Goal: Task Accomplishment & Management: Use online tool/utility

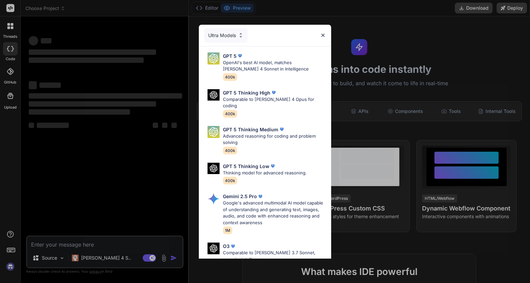
type textarea "x"
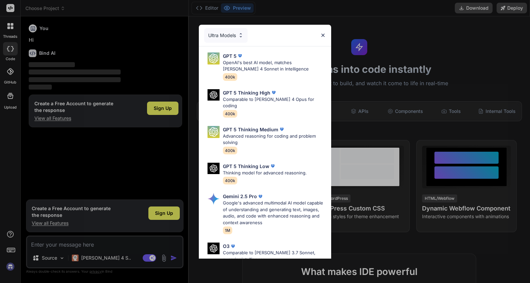
click at [321, 35] on img at bounding box center [323, 35] width 6 height 6
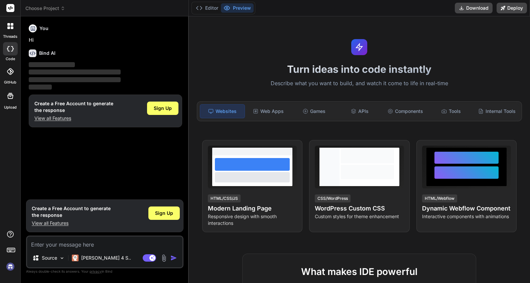
click at [96, 241] on textarea at bounding box center [104, 243] width 155 height 12
paste textarea "LOREMI / DOLO Sit ame c adipis elit‑seddo eiusmod temp (incididun, utlabor, etd…"
type textarea "LOREMI / DOLO Sit ame c adipis elit‑seddo eiusmod temp (incididun, utlabor, etd…"
type textarea "x"
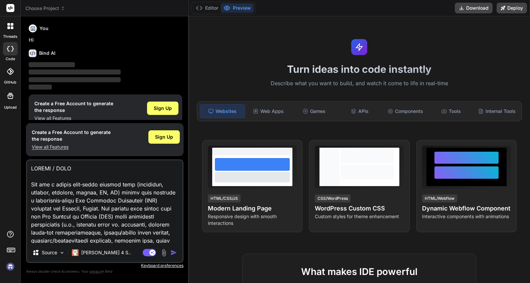
scroll to position [2856, 0]
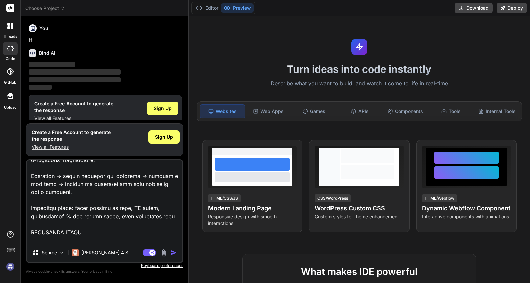
click at [171, 250] on img "button" at bounding box center [173, 252] width 7 height 7
click at [84, 241] on textarea at bounding box center [104, 201] width 155 height 83
type textarea "LOREMI / DOLO Sit ame c adipis elit‑seddo eiusmod temp (incididun, utlabor, etd…"
type textarea "x"
type textarea "LOREMI / DOLO Sit ame c adipis elit‑seddo eiusmod temp (incididun, utlabor, etd…"
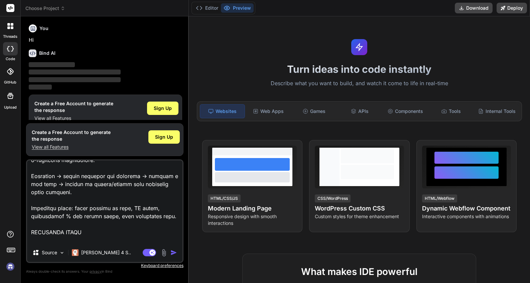
click at [172, 253] on img "button" at bounding box center [173, 252] width 7 height 7
click at [170, 249] on button "button" at bounding box center [174, 252] width 9 height 7
click at [274, 113] on div "Web Apps" at bounding box center [268, 111] width 44 height 14
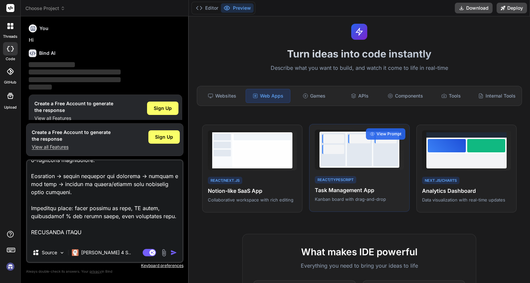
scroll to position [15, 0]
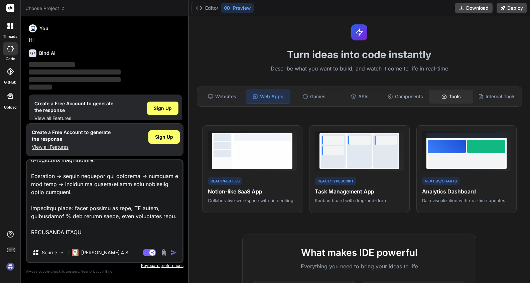
click at [451, 97] on div "Tools" at bounding box center [451, 97] width 44 height 14
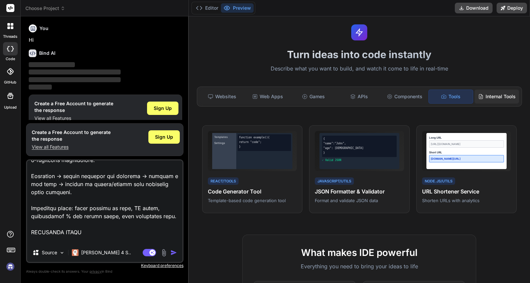
click at [486, 96] on div "Internal Tools" at bounding box center [497, 97] width 44 height 14
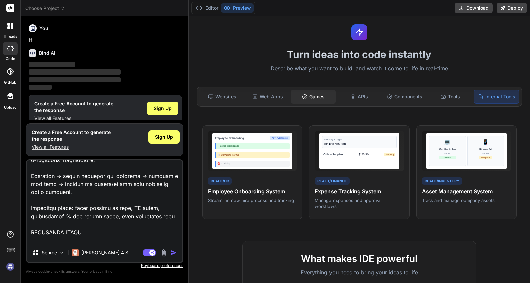
click at [323, 100] on div "Games" at bounding box center [313, 97] width 44 height 14
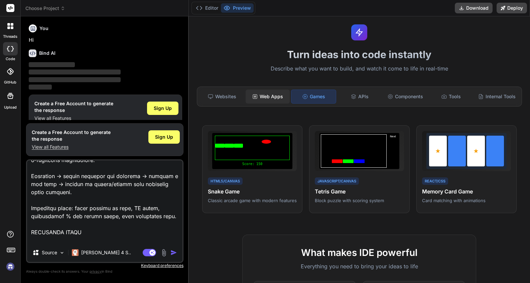
click at [273, 99] on div "Web Apps" at bounding box center [268, 97] width 44 height 14
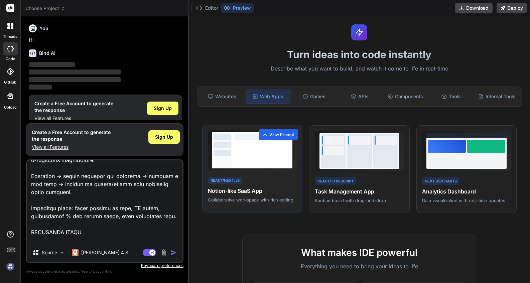
click at [275, 135] on span "View Prompt" at bounding box center [281, 135] width 25 height 6
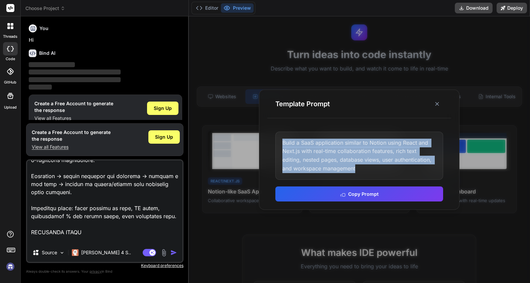
drag, startPoint x: 365, startPoint y: 170, endPoint x: 295, endPoint y: 146, distance: 74.2
click at [279, 144] on div "Build a SaaS application similar to Notion using React and Next.js with real-ti…" at bounding box center [359, 156] width 168 height 48
copy div "Build a SaaS application similar to Notion using React and Next.js with real-ti…"
click at [437, 105] on icon at bounding box center [437, 104] width 7 height 7
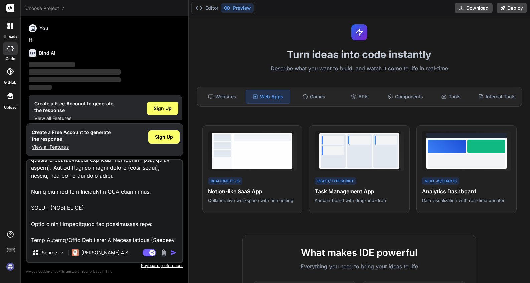
scroll to position [0, 0]
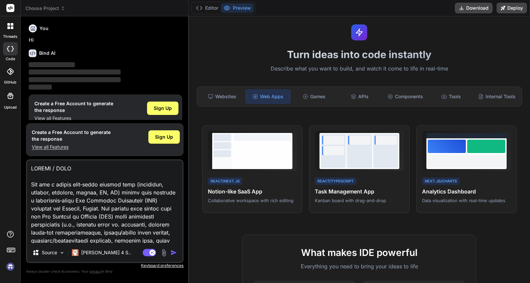
drag, startPoint x: 69, startPoint y: 240, endPoint x: 33, endPoint y: 137, distance: 109.2
click at [33, 137] on div "You Hi Bind AI ‌ ‌ ‌ ‌ Create a Free Account to generate the response View all …" at bounding box center [104, 152] width 157 height 261
click at [167, 110] on span "Sign Up" at bounding box center [163, 108] width 18 height 7
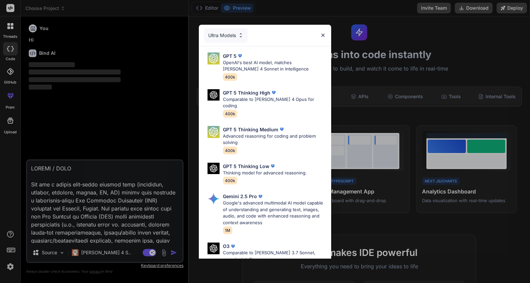
click at [324, 36] on img at bounding box center [323, 35] width 6 height 6
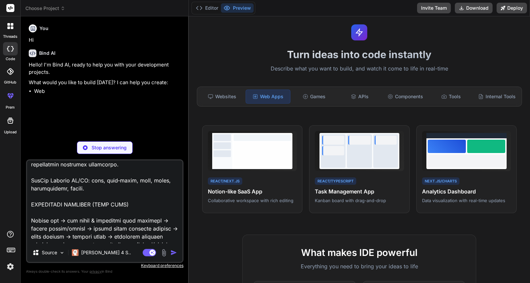
scroll to position [2857, 0]
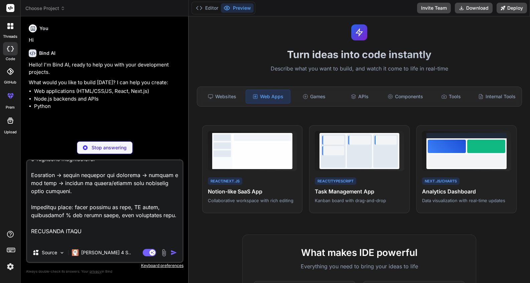
click at [136, 237] on textarea at bounding box center [104, 201] width 155 height 83
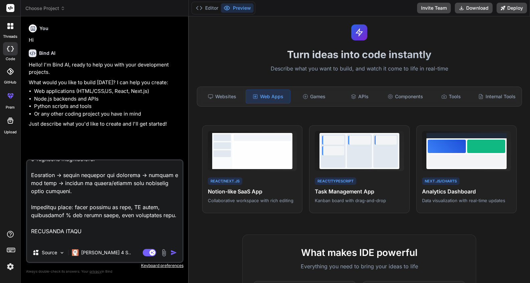
click at [173, 252] on img "button" at bounding box center [173, 252] width 7 height 7
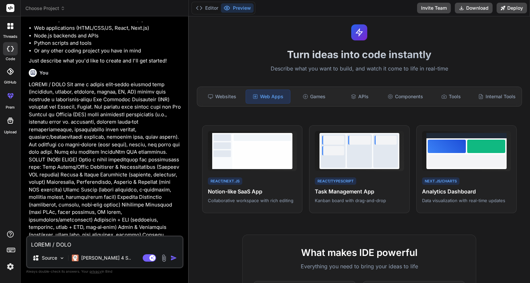
scroll to position [107, 0]
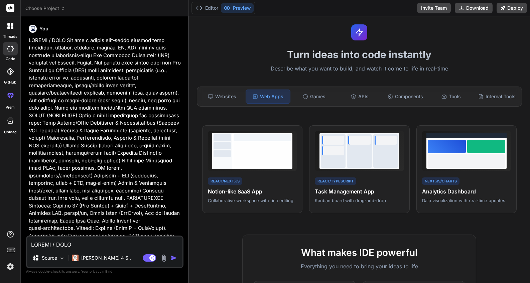
type textarea "x"
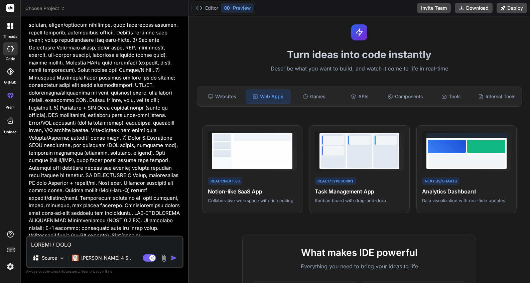
scroll to position [1363, 0]
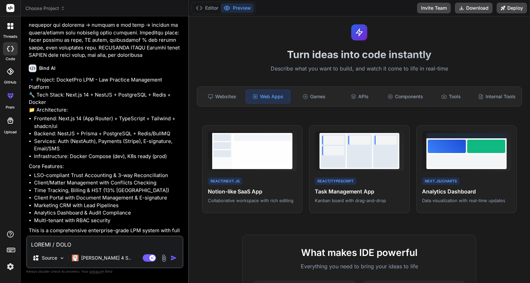
click at [90, 244] on textarea at bounding box center [104, 243] width 155 height 12
type textarea "Y"
type textarea "x"
type textarea "Ye"
type textarea "x"
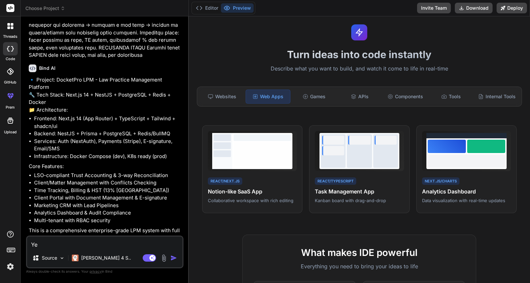
type textarea "Yes"
type textarea "x"
type textarea "Yes,"
type textarea "x"
type textarea "Yes,"
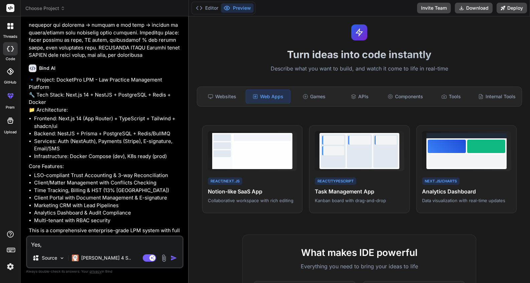
type textarea "x"
type textarea "Yes, P"
type textarea "x"
type textarea "Yes, Pl"
type textarea "x"
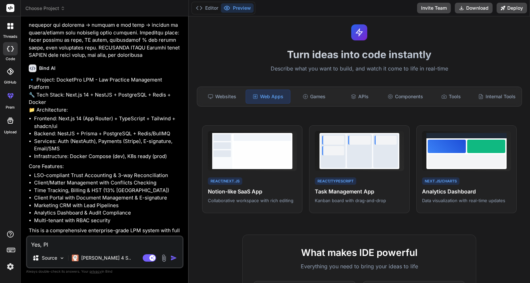
type textarea "Yes, Ple"
type textarea "x"
type textarea "Yes, Plea"
type textarea "x"
type textarea "Yes, Pleas"
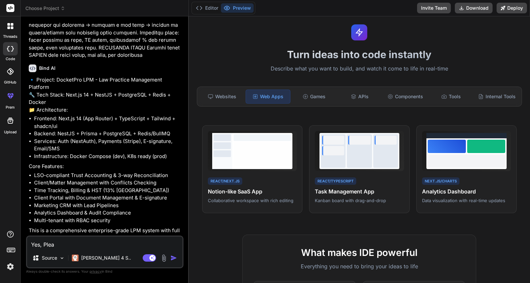
type textarea "x"
type textarea "Yes, Please"
type textarea "x"
type textarea "Yes, Please"
type textarea "x"
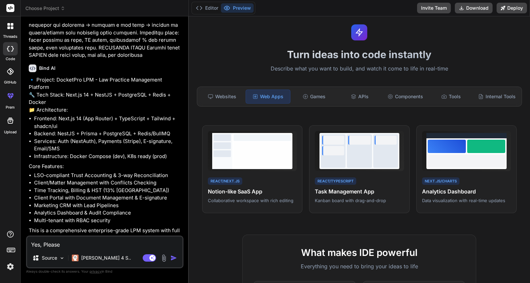
type textarea "Yes, Please p"
type textarea "x"
type textarea "Yes, Please pr"
type textarea "x"
type textarea "Yes, Please pro"
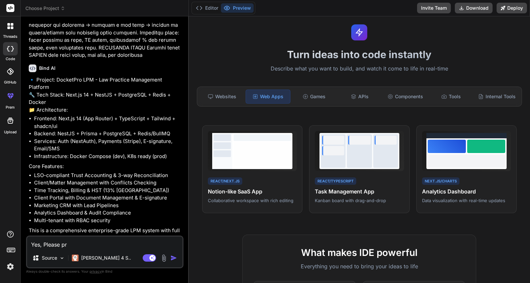
type textarea "x"
type textarea "Yes, Please proc"
type textarea "x"
type textarea "Yes, Please proce"
type textarea "x"
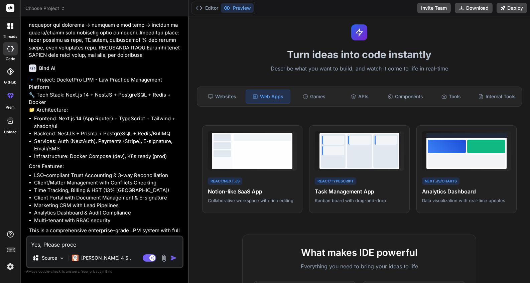
type textarea "Yes, Please procee"
type textarea "x"
type textarea "Yes, Please proceed"
type textarea "x"
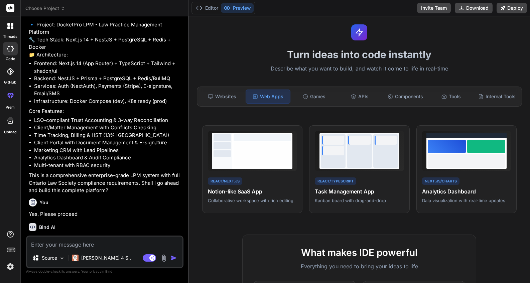
scroll to position [1433, 0]
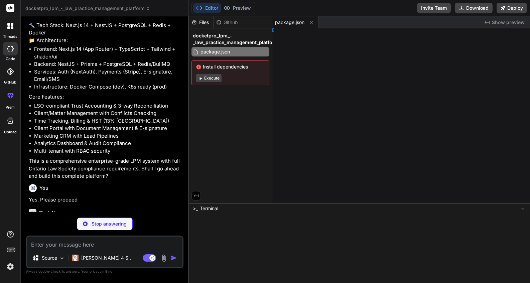
type textarea "x"
type textarea "data:"
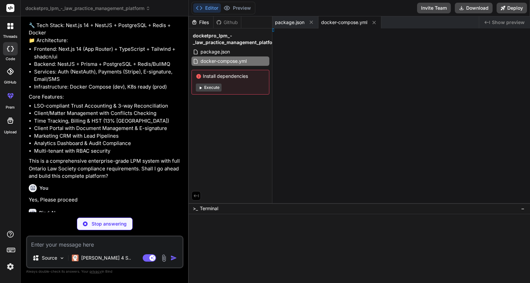
type textarea "x"
type textarea "N""
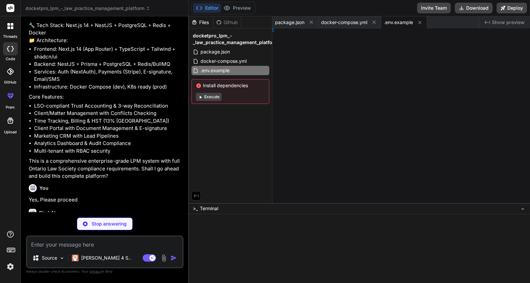
type textarea "x"
type textarea ".31" } }"
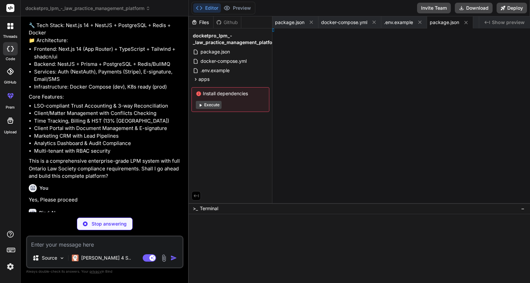
type textarea "x"
type textarea "Config"
type textarea "x"
type textarea "phy')], }"
type textarea "x"
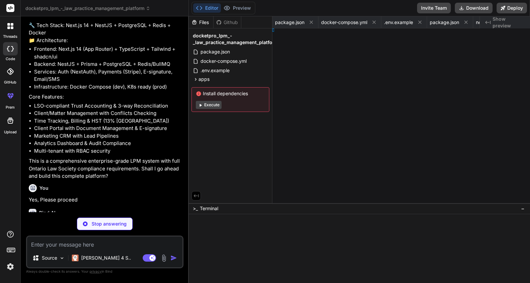
type textarea "}"
type textarea "x"
type textarea "> ) }"
type textarea "x"
type textarea "}"
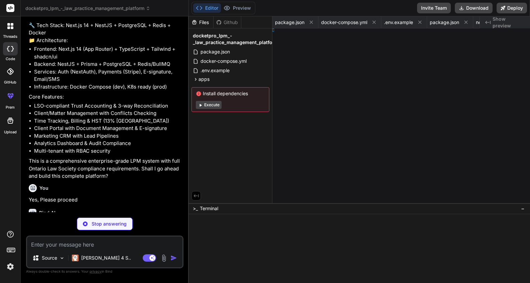
type textarea "x"
type textarea "" /> )) }"
type textarea "x"
type textarea ") }"
type textarea "x"
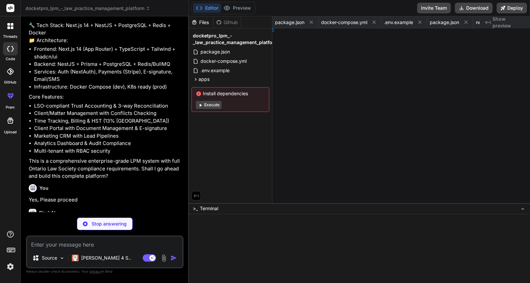
type textarea ") }"
type textarea "x"
type textarea "div> ) }"
type textarea "x"
type textarea "nav> ) }"
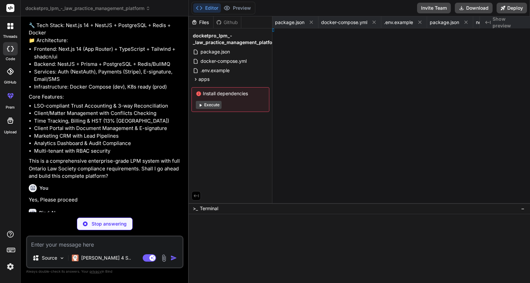
type textarea "x"
type textarea ") }"
type textarea "x"
type textarea ") }"
type textarea "x"
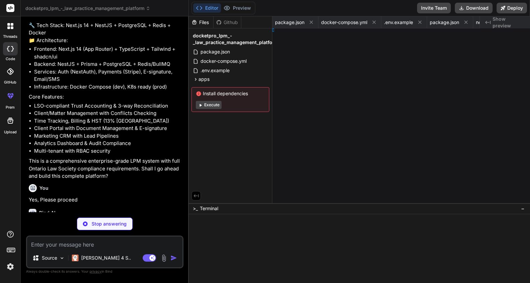
type textarea "d> ) }"
type textarea "x"
type textarea "rd> ) }"
type textarea "x"
type textarea "tton> ) }"
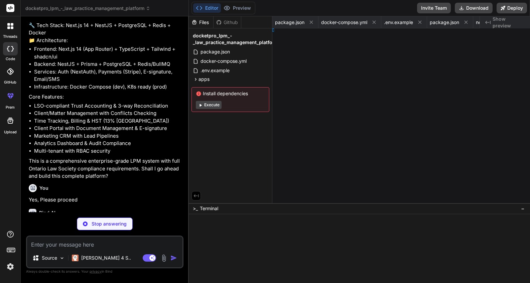
type textarea "x"
type textarea "ts }"
type textarea "x"
type textarea "tent }"
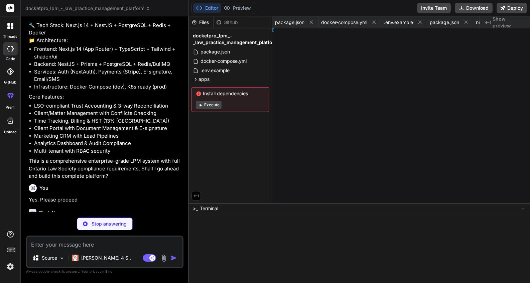
type textarea "x"
type textarea "iants }"
type textarea "x"
type textarea "t }"
type textarea "x"
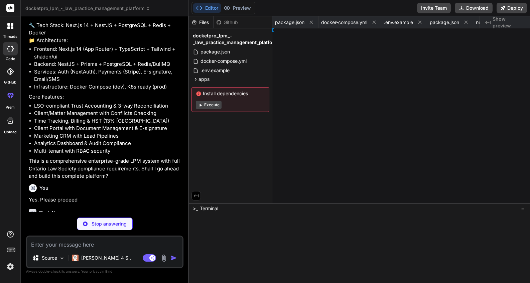
type textarea "}"
type textarea "x"
type textarea "up, }"
type textarea "x"
type textarea "eleton }"
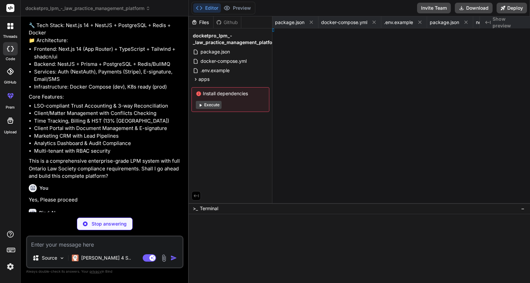
type textarea "x"
type textarea "/> ) } export { Skeleton }"
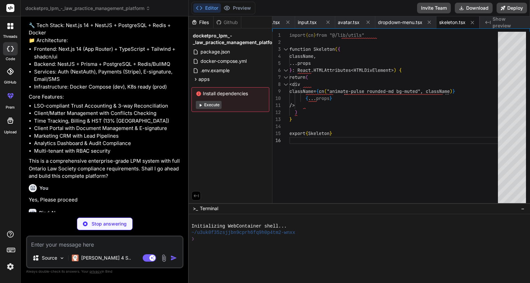
scroll to position [35, 0]
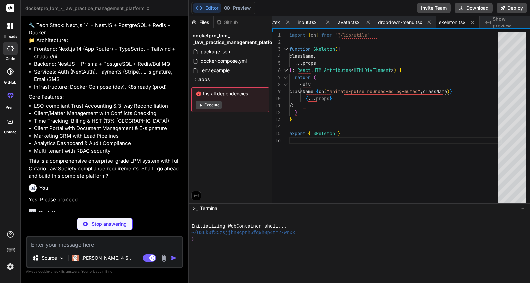
type textarea "x"
type textarea "export { Toaster }"
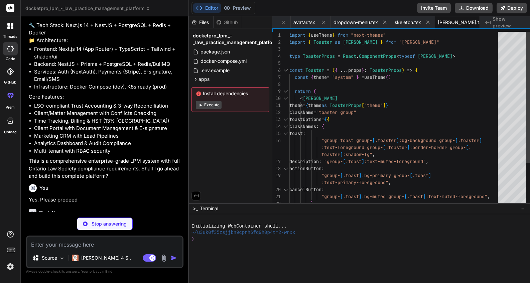
type textarea "x"
type textarea "import { type ClassValue, clsx } from "clsx" import { twMerge } from "tailwind-…"
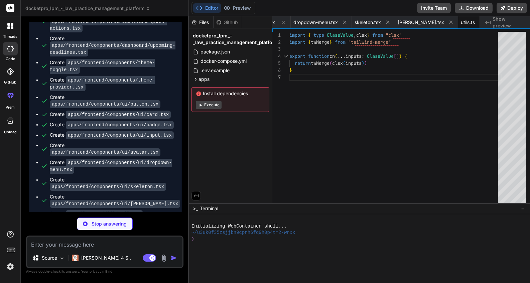
scroll to position [1951, 0]
click at [503, 22] on span "Show preview" at bounding box center [509, 22] width 32 height 13
click at [203, 106] on icon at bounding box center [200, 105] width 5 height 5
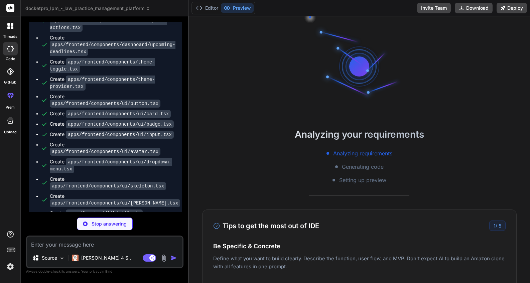
type textarea "x"
type textarea "}"
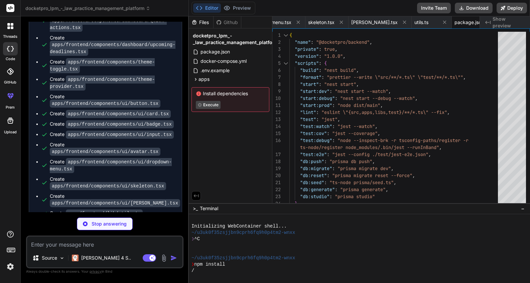
type textarea "x"
type textarea "console.log(`📚 API Documentation available at http://localhost:${port}/api/docs…"
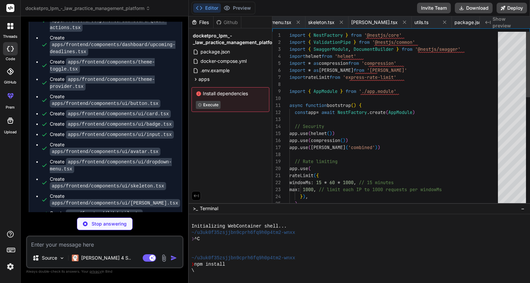
scroll to position [0, 1402]
type textarea "x"
type textarea "ComplianceModule, // Infrastructure modules NotificationsModule, StorageModule,…"
type textarea "x"
type textarea "import { Module } from '@nestjs/common' import { PrismaService } from './prisma…"
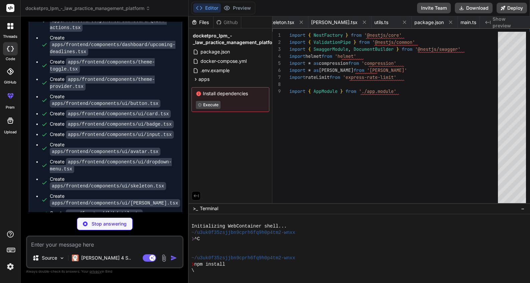
type textarea "x"
type textarea "organizationId String @map("organization_id") organization Organization @relati…"
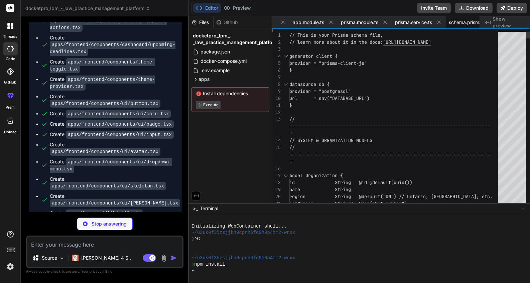
type textarea "x"
type textarea "{ "collection": "@nestjs/schematics", "sourceRoot": "src" }"
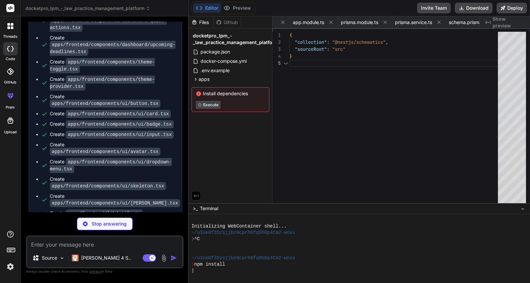
scroll to position [28, 0]
type textarea "x"
type textarea "}"
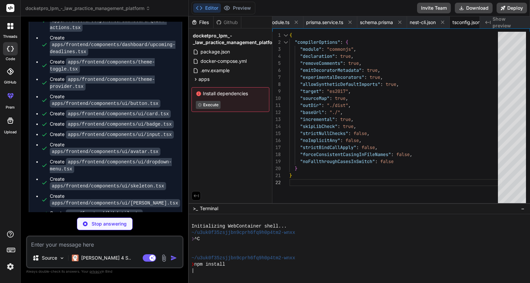
type textarea "x"
type textarea "}, "dependencies": { "zod": "^3.22.4" }, "devDependencies": { "typescript": "^5…"
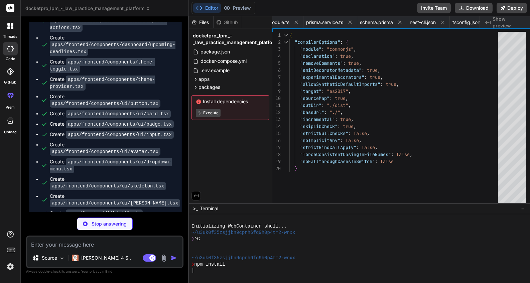
type textarea "x"
type textarea ""skipLibCheck": true, "forceConsistentCasingInFileNames": true }, "include": ["…"
type textarea "x"
type textarea "// Shared types and schemas between frontend and backend export * from './types…"
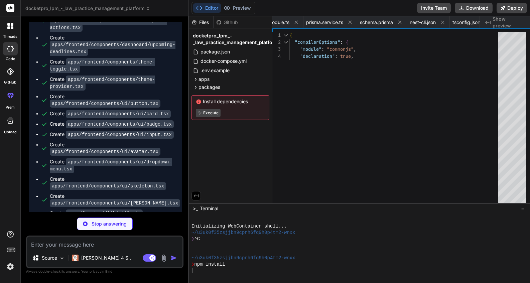
type textarea "x"
type textarea "trustLedgerBalance: number clientLedgerSum: number difference: number outstandi…"
type textarea "x"
type textarea "trustTransactionSchema> export type CreateInvoiceRequest = z.infer<typeof creat…"
type textarea "x"
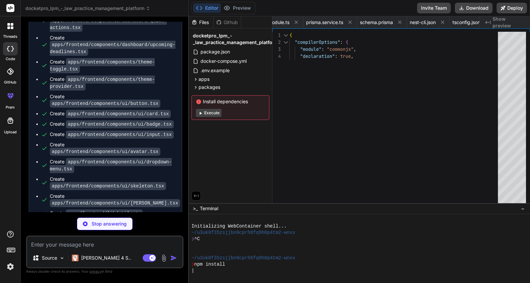
type textarea "**Important**: While this software assists with LSO compliance, law firms remai…"
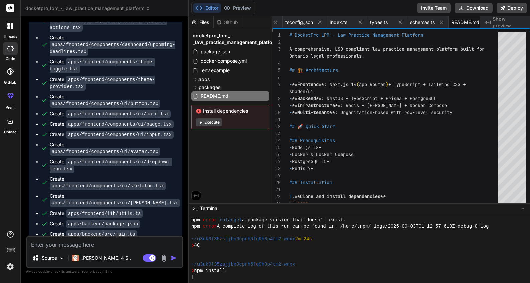
scroll to position [228, 0]
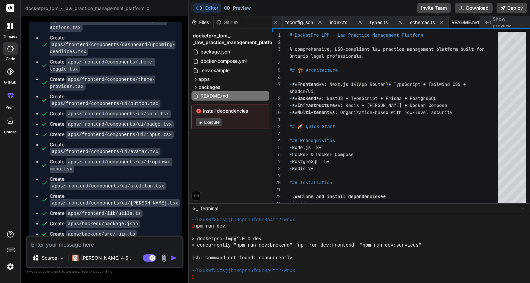
click at [209, 123] on button "Execute" at bounding box center [209, 122] width 26 height 8
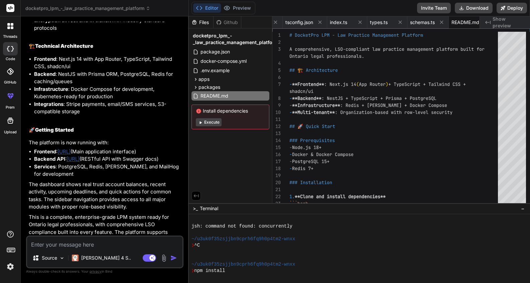
scroll to position [304, 0]
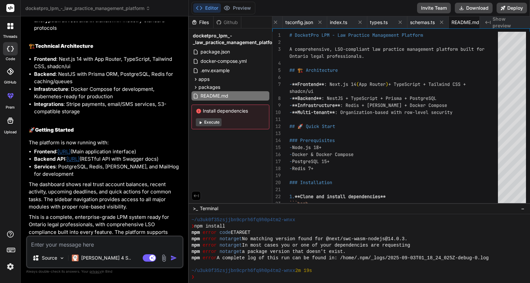
click at [216, 122] on button "Execute" at bounding box center [209, 122] width 26 height 8
type textarea "x"
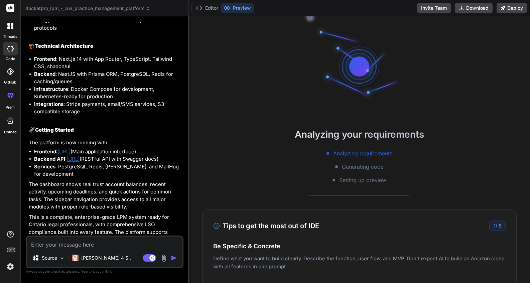
scroll to position [336, 0]
click at [71, 148] on link "[URL]" at bounding box center [63, 151] width 13 height 6
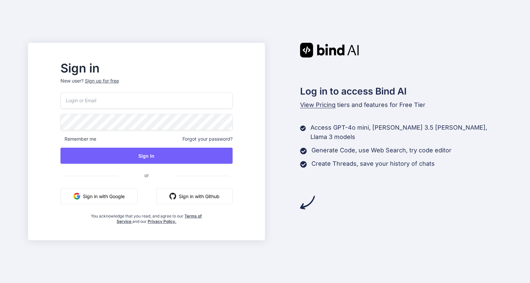
click at [124, 196] on button "Sign in with Google" at bounding box center [98, 196] width 77 height 16
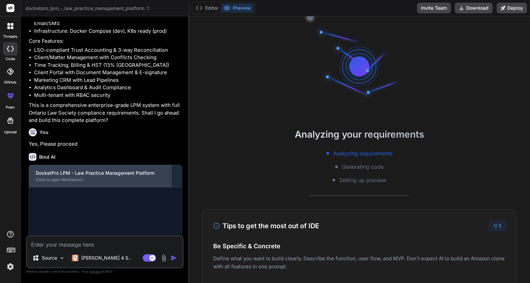
scroll to position [1577, 0]
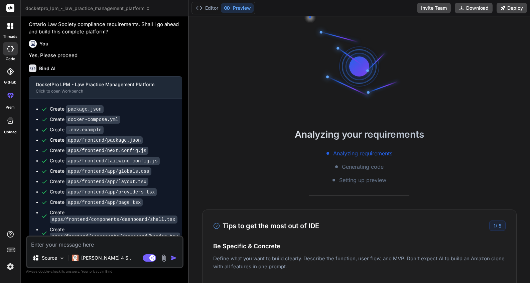
click at [361, 229] on div "Tips to get the most out of IDE 1 / 5" at bounding box center [359, 226] width 292 height 10
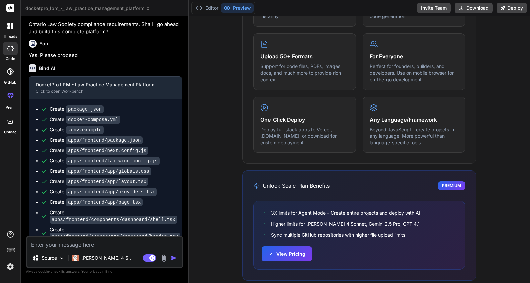
scroll to position [401, 0]
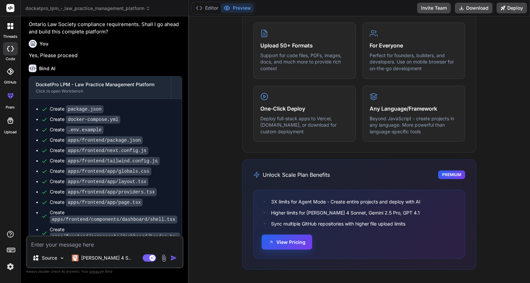
click at [303, 241] on button "View Pricing" at bounding box center [287, 242] width 50 height 15
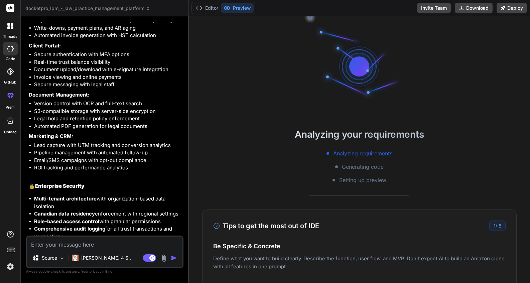
scroll to position [2661, 0]
click at [310, 226] on h3 "Tips to get the most out of IDE" at bounding box center [266, 226] width 106 height 10
click at [499, 227] on span "5" at bounding box center [500, 226] width 3 height 6
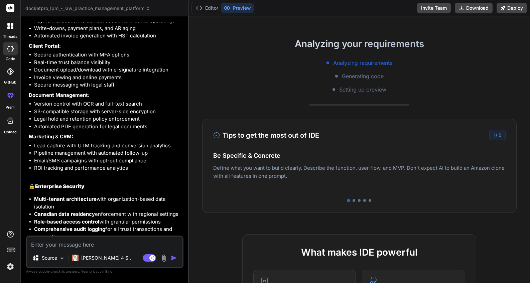
scroll to position [100, 0]
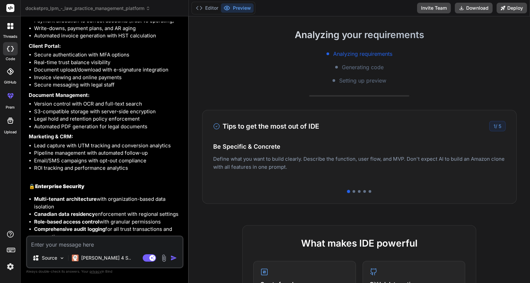
click at [391, 193] on div "Tips to get the most out of IDE 1 / 5 Be Specific & Concrete Define what you wa…" at bounding box center [359, 157] width 315 height 94
click at [354, 193] on div "Tips to get the most out of IDE 1 / 5 Be Specific & Concrete Define what you wa…" at bounding box center [359, 157] width 315 height 94
click at [361, 193] on div "Tips to get the most out of IDE 1 / 5 Be Specific & Concrete Define what you wa…" at bounding box center [359, 157] width 315 height 94
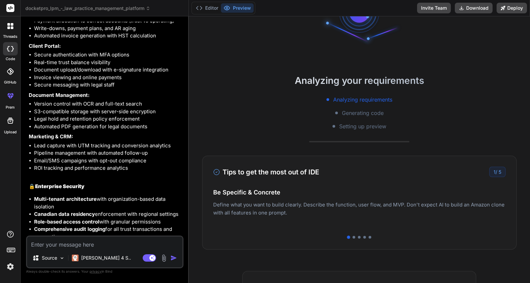
scroll to position [0, 0]
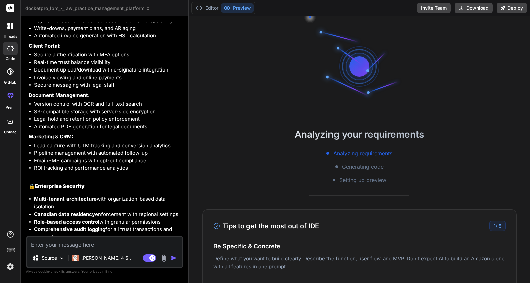
click at [103, 242] on textarea at bounding box center [104, 243] width 155 height 12
type textarea "x"
type textarea "H"
type textarea "x"
type textarea "Ho"
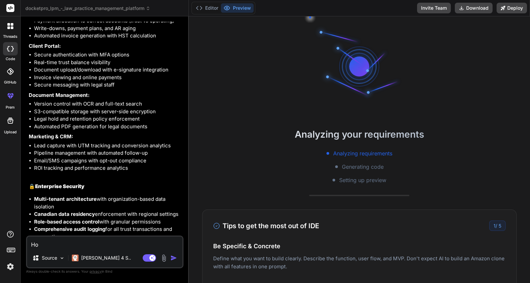
type textarea "x"
type textarea "How"
type textarea "x"
type textarea "How"
type textarea "x"
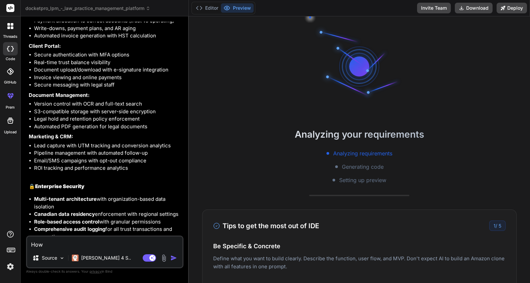
type textarea "How d"
type textarea "x"
type textarea "How do"
type textarea "x"
type textarea "How do"
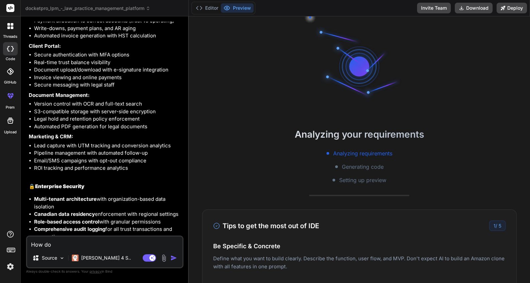
type textarea "x"
type textarea "How do I"
type textarea "x"
type textarea "How do I"
type textarea "x"
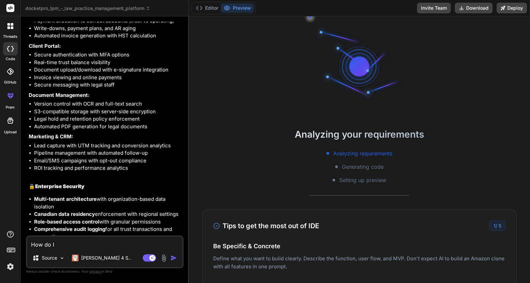
type textarea "How do I s"
type textarea "x"
type textarea "How do I se"
type textarea "x"
type textarea "How do I see"
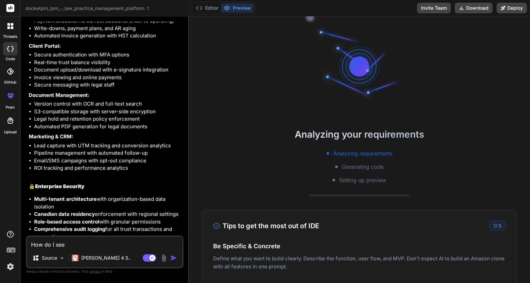
type textarea "x"
type textarea "How do I see"
type textarea "x"
type textarea "How do I see a"
type textarea "x"
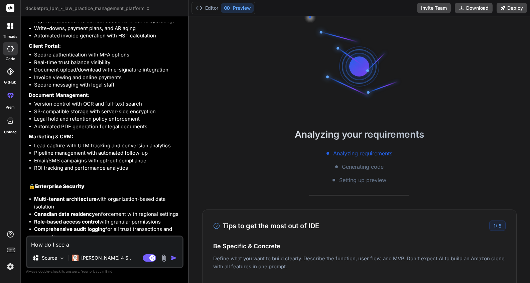
type textarea "How do I see a"
type textarea "x"
type textarea "How do I see a p"
type textarea "x"
type textarea "How do I see a pr"
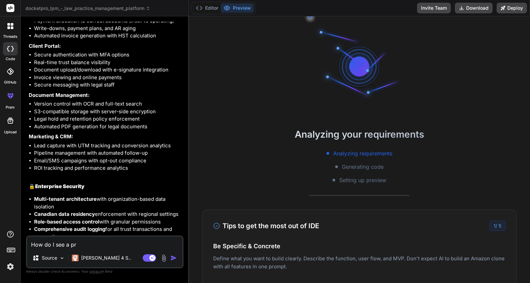
type textarea "x"
type textarea "How do I see a pre"
type textarea "x"
type textarea "How do I see a prev"
type textarea "x"
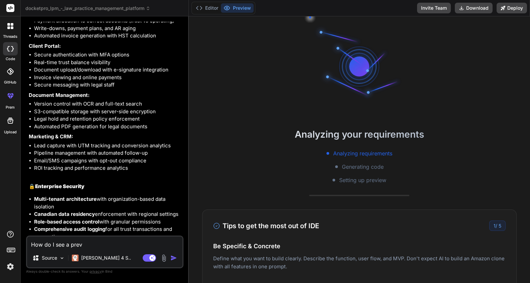
type textarea "How do I see a previ"
type textarea "x"
type textarea "How do I see a previe"
type textarea "x"
type textarea "How do I see a preview"
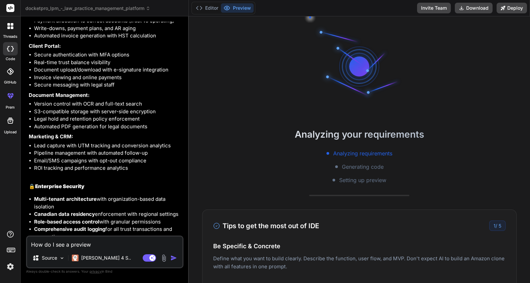
type textarea "x"
type textarea "How do I see a preview"
type textarea "x"
type textarea "How do I see a preview o"
type textarea "x"
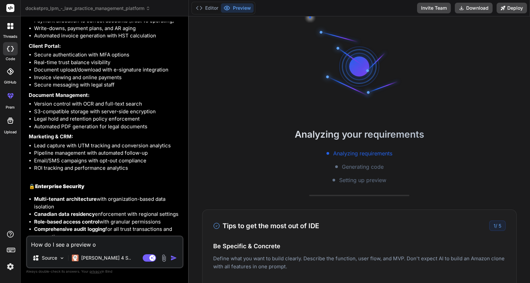
type textarea "How do I see a preview of"
type textarea "x"
type textarea "How do I see a preview of"
type textarea "x"
type textarea "How do I see a preview of t"
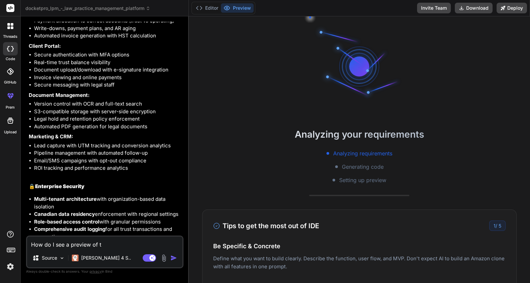
type textarea "x"
type textarea "How do I see a preview of the"
type textarea "x"
type textarea "How do I see a preview of the"
type textarea "x"
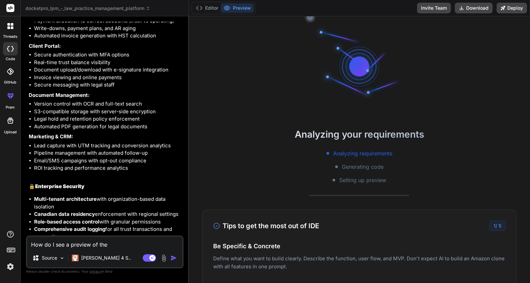
type textarea "How do I see a preview of the a"
type textarea "x"
type textarea "How do I see a preview of the ap"
type textarea "x"
type textarea "How do I see a preview of the app"
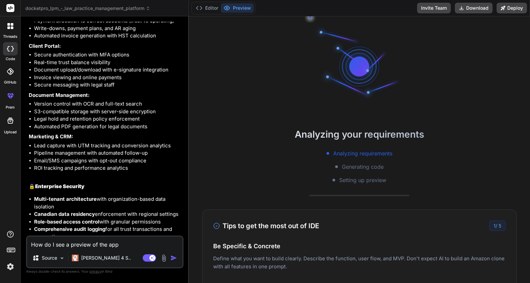
type textarea "x"
type textarea "How do I see a preview of the appl"
type textarea "x"
type textarea "How do I see a preview of the applc"
type textarea "x"
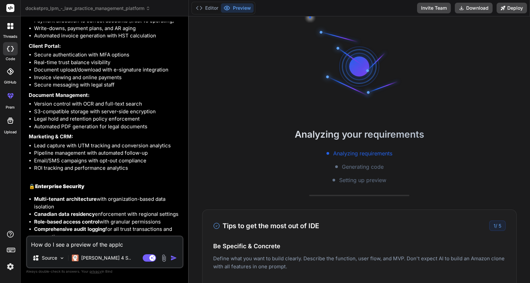
type textarea "How do I see a preview of the applci"
type textarea "x"
type textarea "How do I see a preview of the applcia"
type textarea "x"
type textarea "How do I see a preview of the applciati"
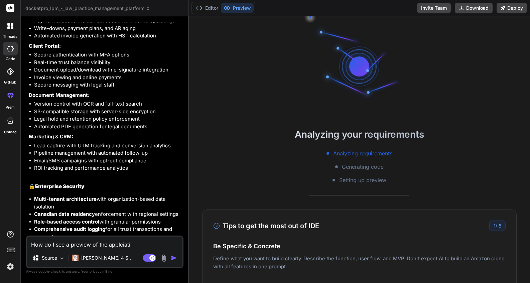
type textarea "x"
type textarea "How do I see a preview of the applciatio"
type textarea "x"
type textarea "How do I see a preview of the applciation"
type textarea "x"
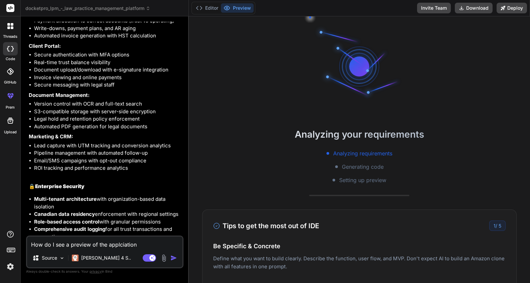
type textarea "How do I see a preview of the applciation"
type textarea "x"
type textarea "How do I see a preview of the applciation ?"
type textarea "x"
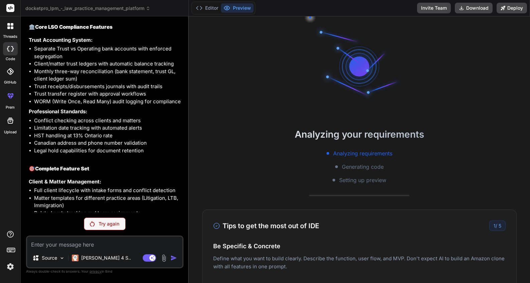
scroll to position [2714, 0]
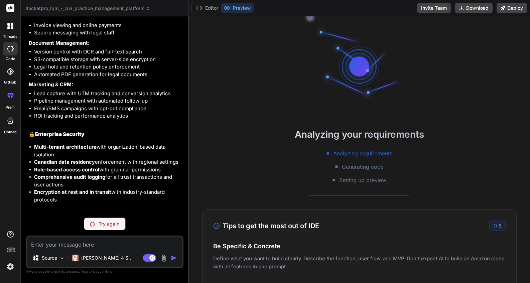
click at [110, 225] on p "Try again" at bounding box center [109, 224] width 21 height 7
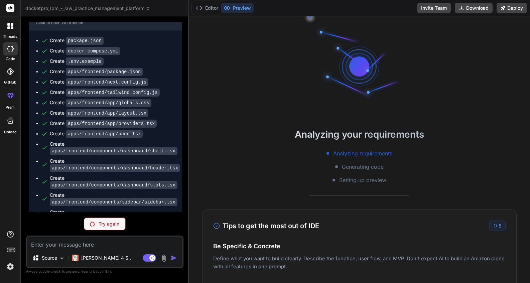
scroll to position [1600, 0]
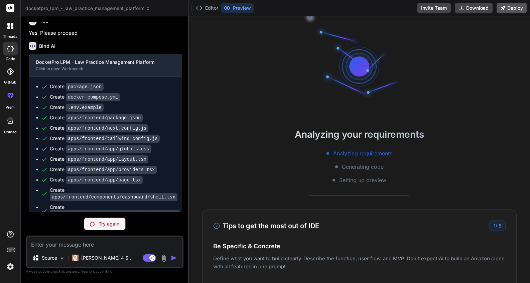
click at [514, 9] on button "Deploy" at bounding box center [512, 8] width 30 height 11
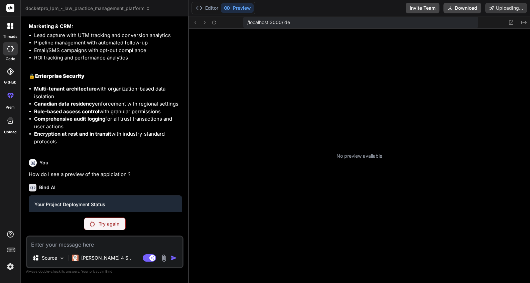
scroll to position [89, 0]
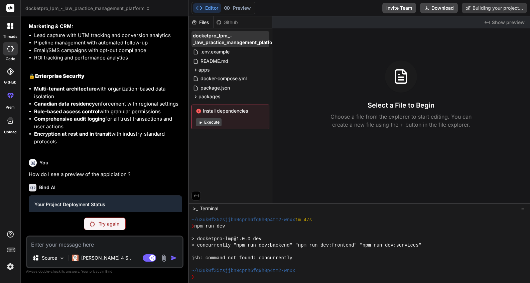
click at [220, 39] on span "docketpro_lpm_-_law_practice_management_platform" at bounding box center [236, 38] width 86 height 13
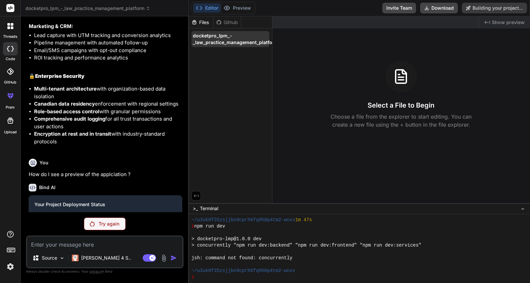
click at [223, 42] on span "docketpro_lpm_-_law_practice_management_platform" at bounding box center [236, 38] width 86 height 13
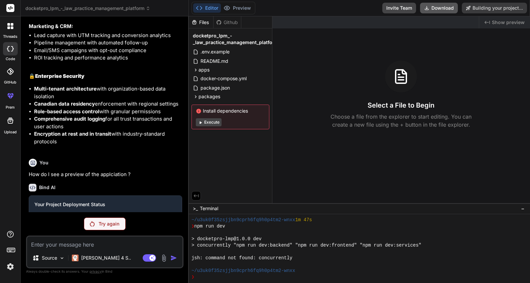
click at [437, 8] on button "Download" at bounding box center [439, 8] width 38 height 11
click at [215, 10] on button "Editor" at bounding box center [207, 7] width 28 height 9
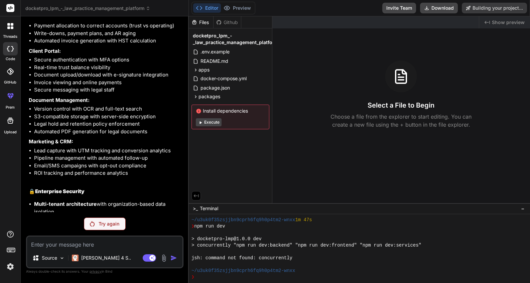
scroll to position [2655, 0]
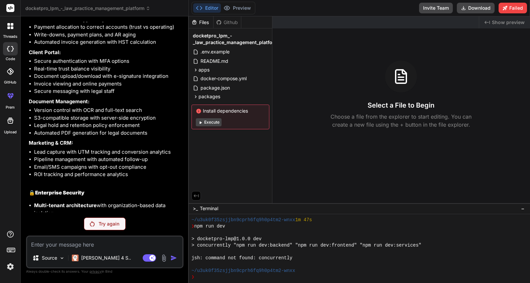
click at [337, 93] on div "Select a File to Begin Choose a file from the explorer to start editing. You ca…" at bounding box center [401, 94] width 258 height 68
click at [11, 122] on icon at bounding box center [10, 121] width 8 height 8
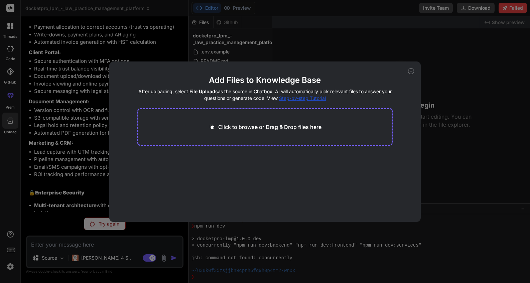
click at [412, 71] on icon at bounding box center [411, 71] width 6 height 6
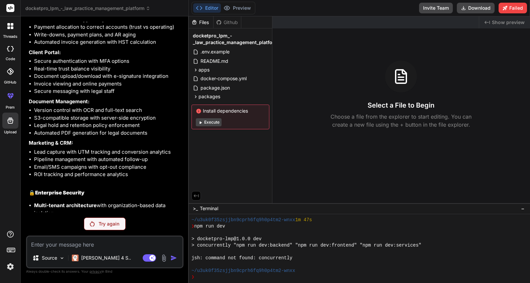
click at [229, 22] on div "Github" at bounding box center [227, 22] width 27 height 7
drag, startPoint x: 203, startPoint y: 22, endPoint x: 214, endPoint y: 19, distance: 10.9
click at [204, 22] on div "Files" at bounding box center [201, 22] width 24 height 7
click at [110, 223] on p "Try again" at bounding box center [109, 224] width 21 height 7
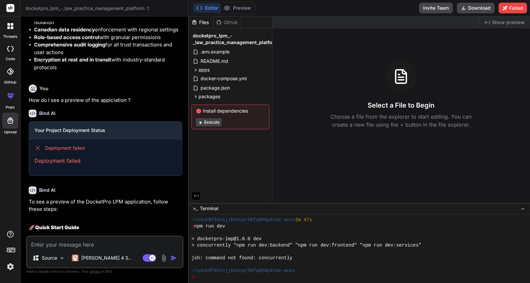
scroll to position [2805, 0]
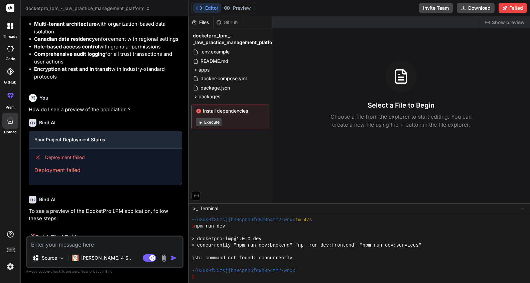
click at [213, 122] on button "Execute" at bounding box center [209, 122] width 26 height 8
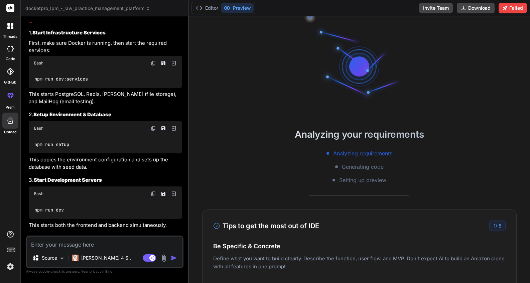
scroll to position [3022, 0]
type textarea "x"
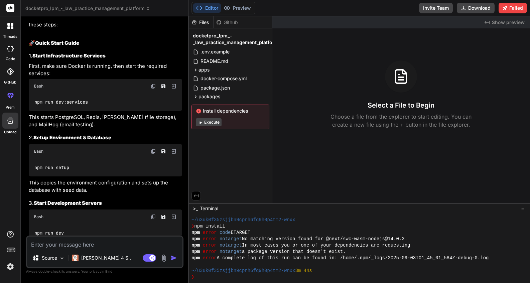
scroll to position [2999, 0]
click at [153, 85] on img at bounding box center [153, 85] width 5 height 5
click at [175, 85] on img at bounding box center [174, 86] width 6 height 6
click at [155, 84] on img at bounding box center [153, 85] width 5 height 5
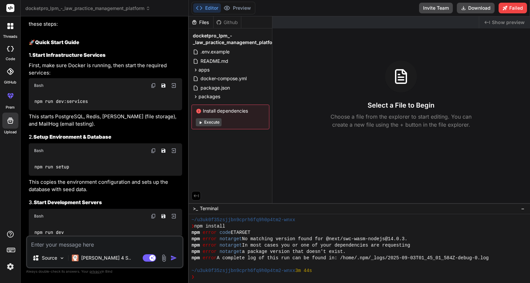
click at [155, 84] on img at bounding box center [153, 85] width 5 height 5
click at [154, 84] on img at bounding box center [153, 85] width 5 height 5
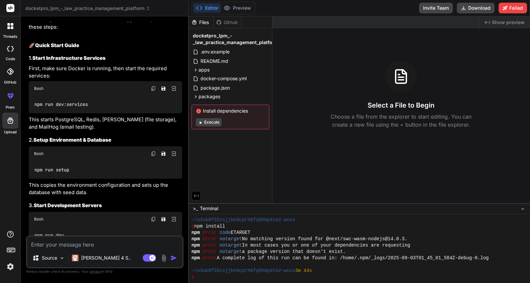
scroll to position [2999, 0]
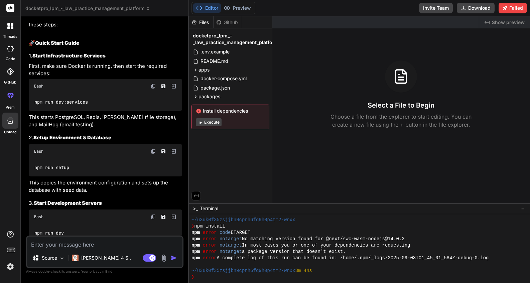
click at [154, 84] on img at bounding box center [153, 86] width 5 height 5
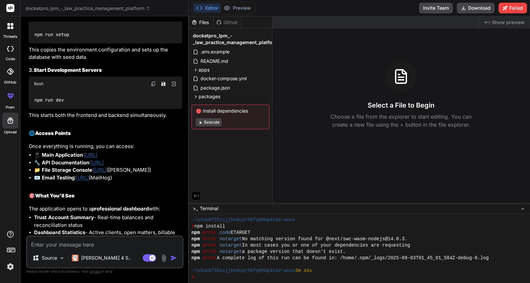
scroll to position [3132, 0]
click at [97, 154] on link "[URL]" at bounding box center [90, 154] width 13 height 6
